Goal: Find specific page/section: Locate a particular part of the current website

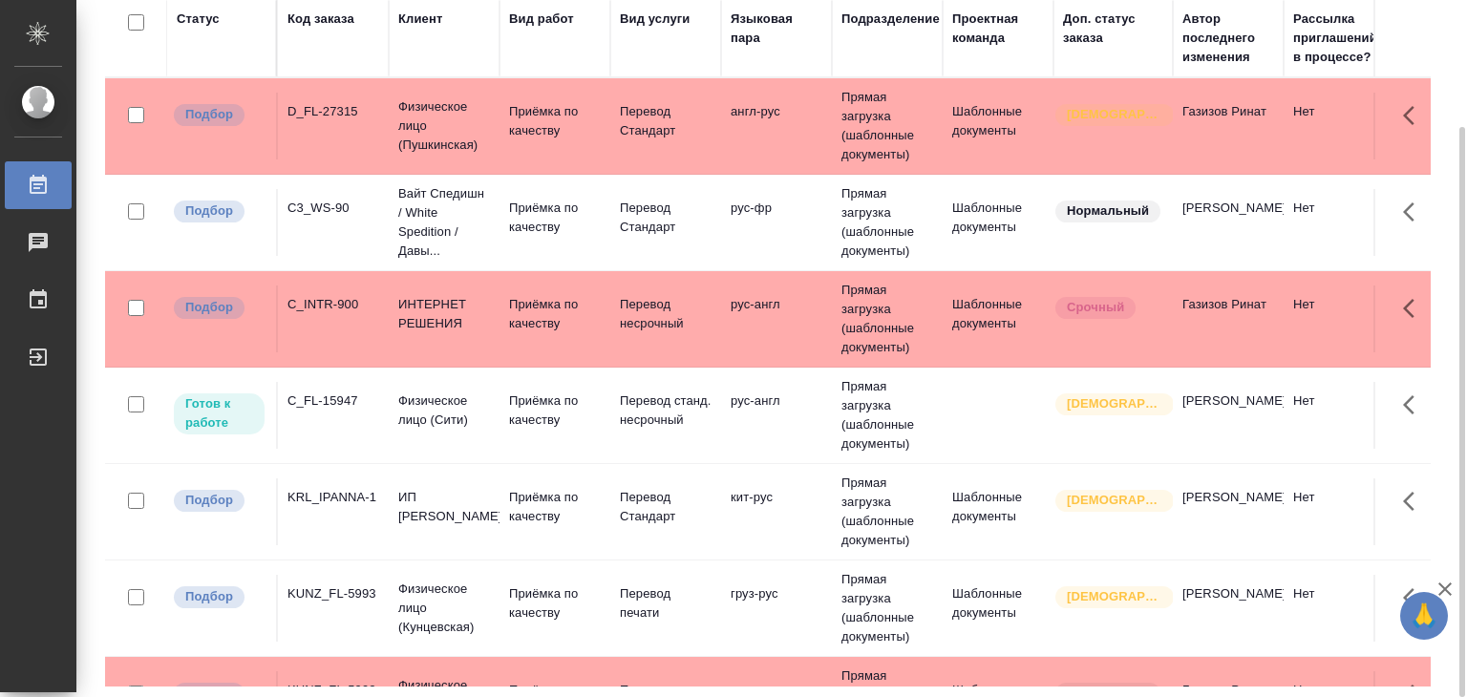
click at [346, 129] on td "D_FL-27315" at bounding box center [333, 126] width 111 height 67
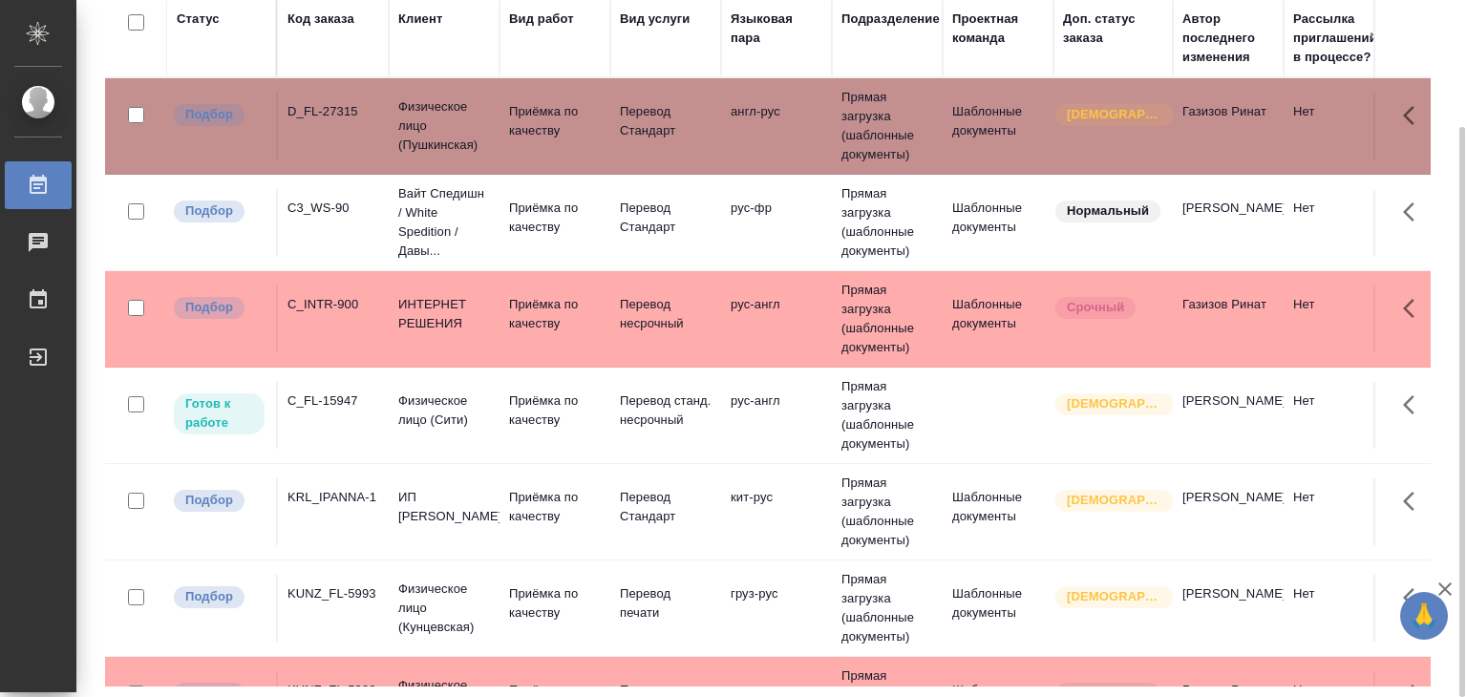
click at [300, 208] on div "C3_WS-90" at bounding box center [333, 208] width 92 height 19
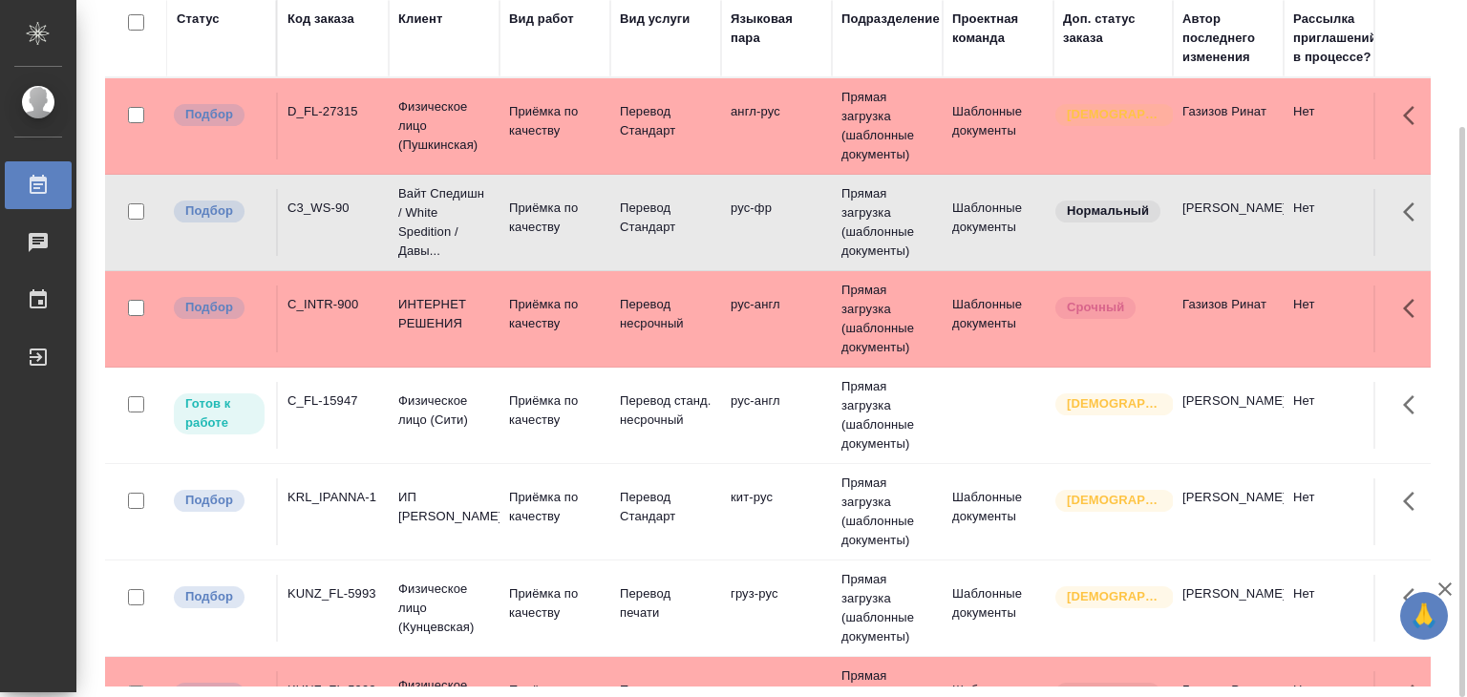
click at [377, 330] on td "C_INTR-900" at bounding box center [333, 319] width 111 height 67
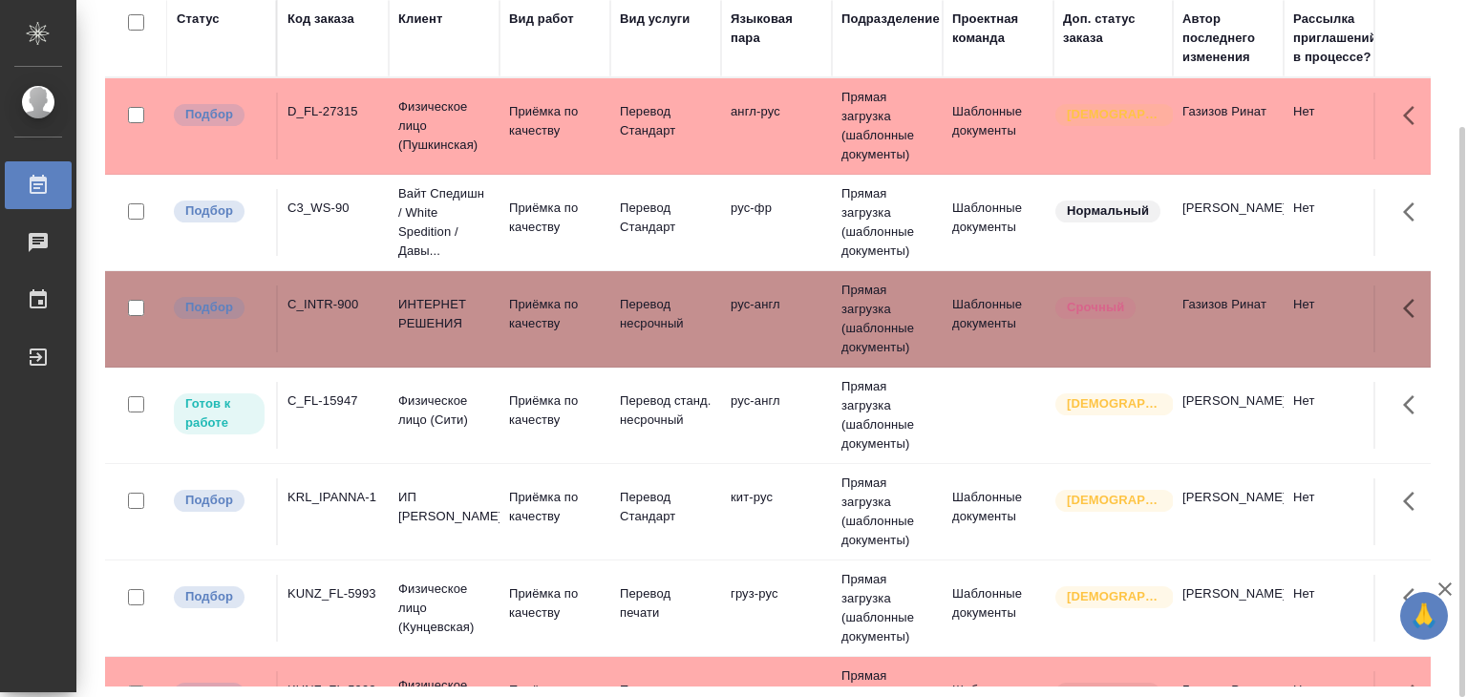
click at [336, 490] on div "KRL_IPANNA-1" at bounding box center [333, 497] width 92 height 19
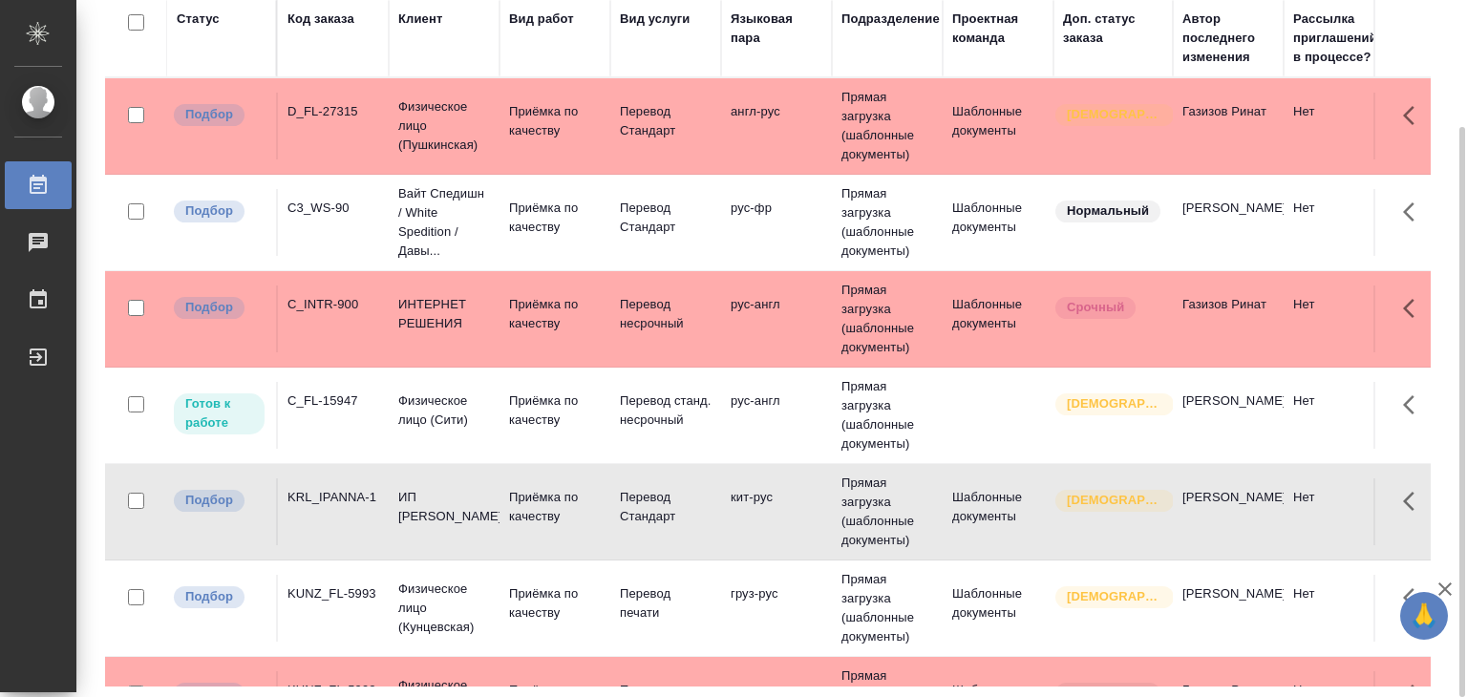
scroll to position [96, 0]
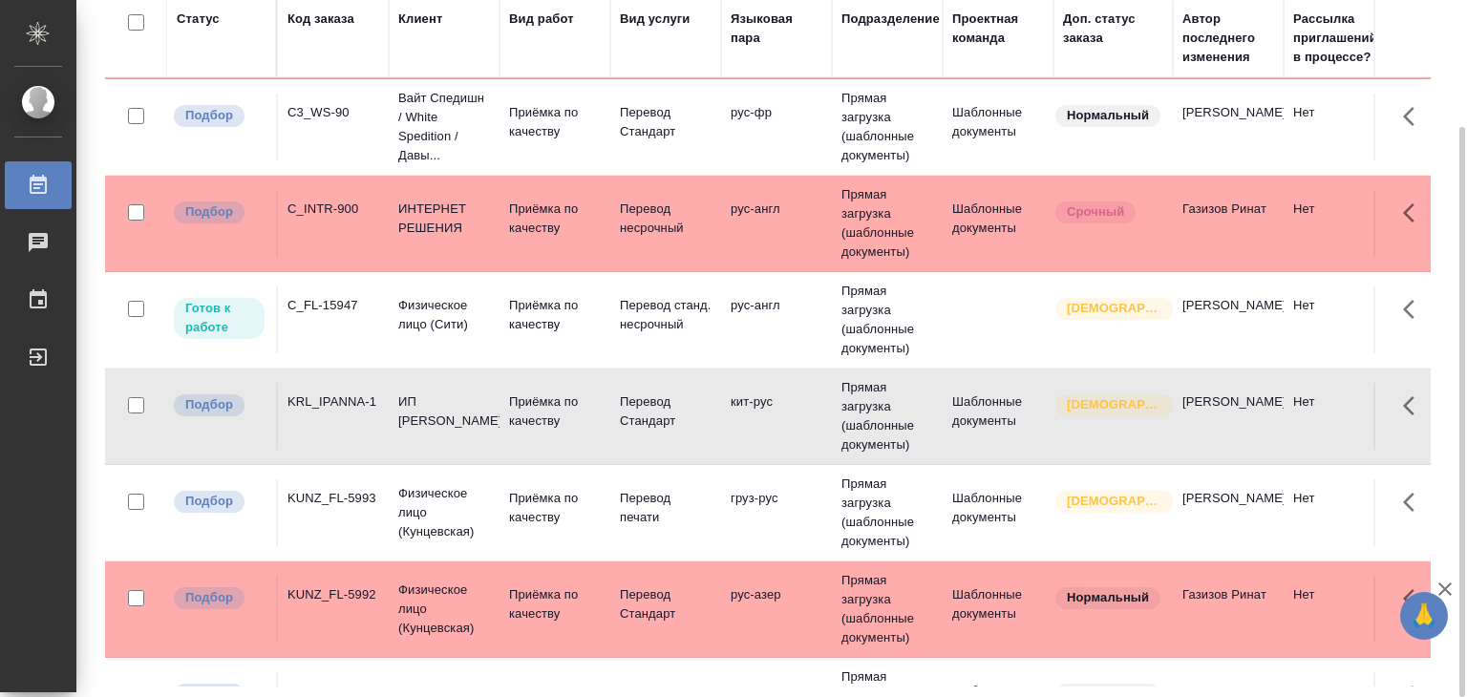
click at [357, 502] on div "KUNZ_FL-5993" at bounding box center [333, 498] width 92 height 19
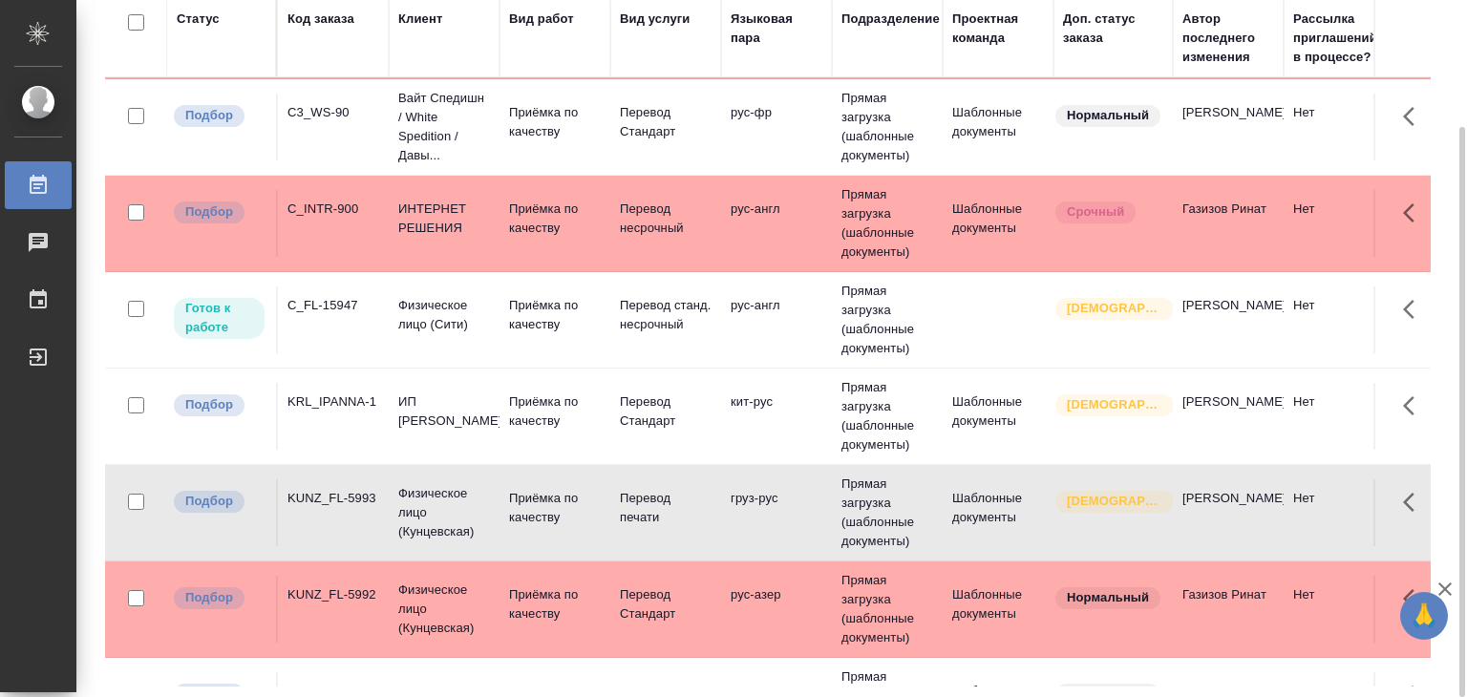
scroll to position [382, 0]
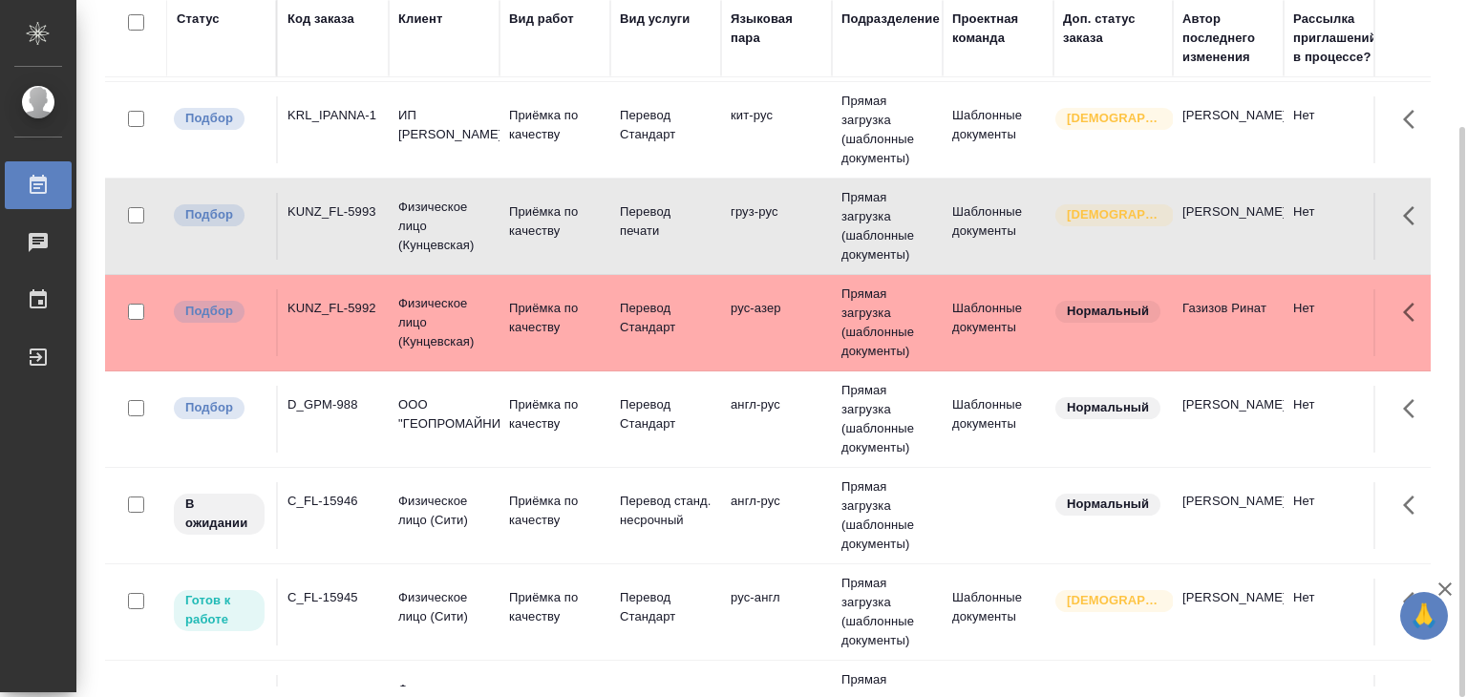
click at [315, 389] on td "D_GPM-988" at bounding box center [333, 419] width 111 height 67
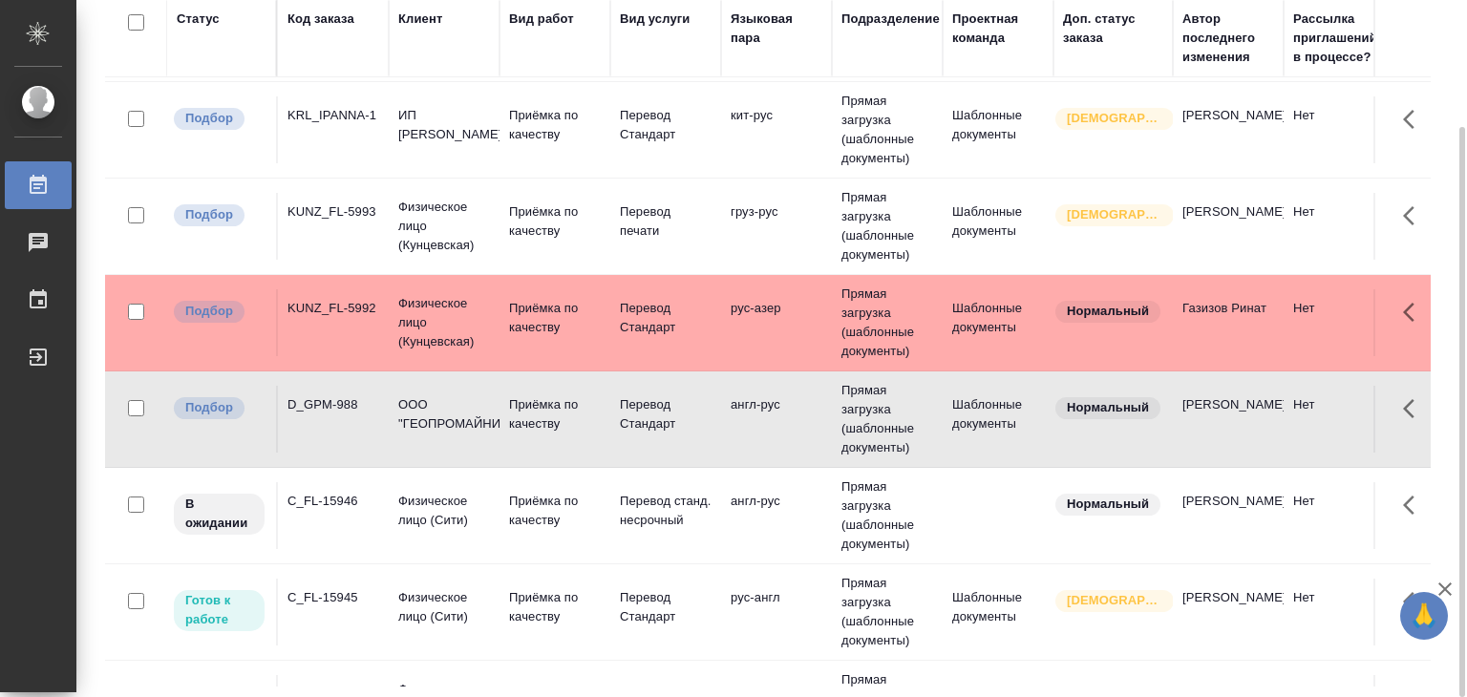
click at [317, 329] on td "KUNZ_FL-5992" at bounding box center [333, 322] width 111 height 67
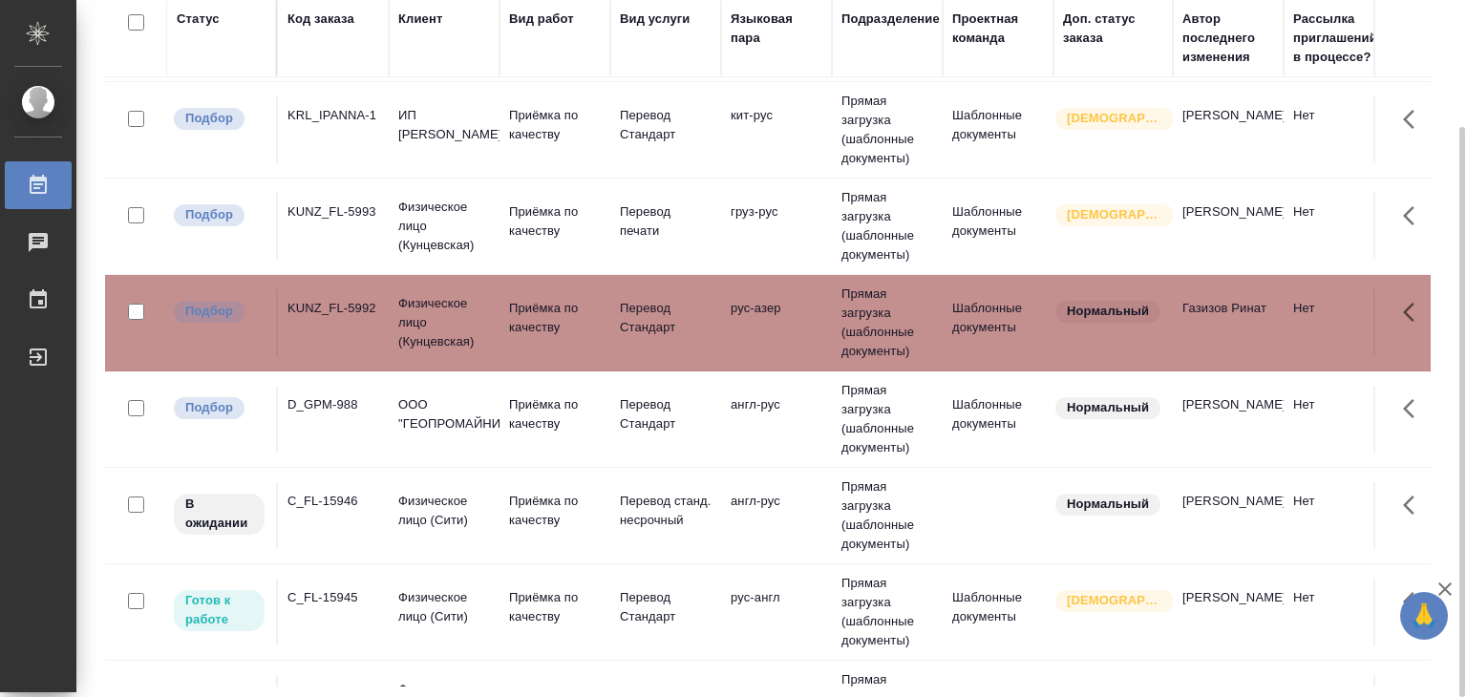
scroll to position [1051, 0]
